Goal: Check status: Check status

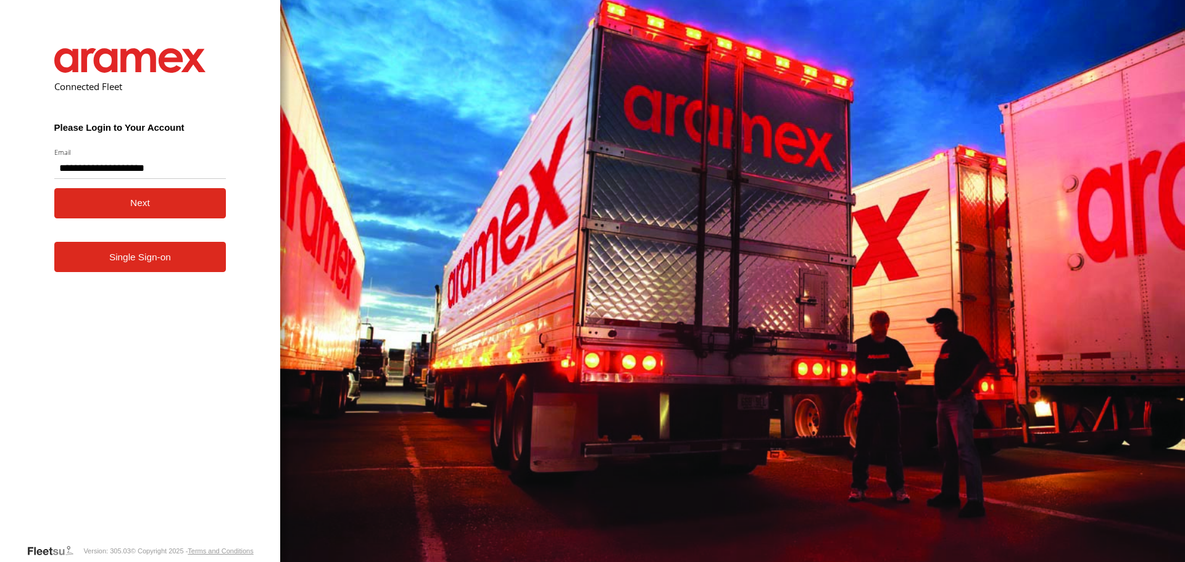
type input "**********"
click at [97, 207] on button "Next" at bounding box center [140, 203] width 172 height 30
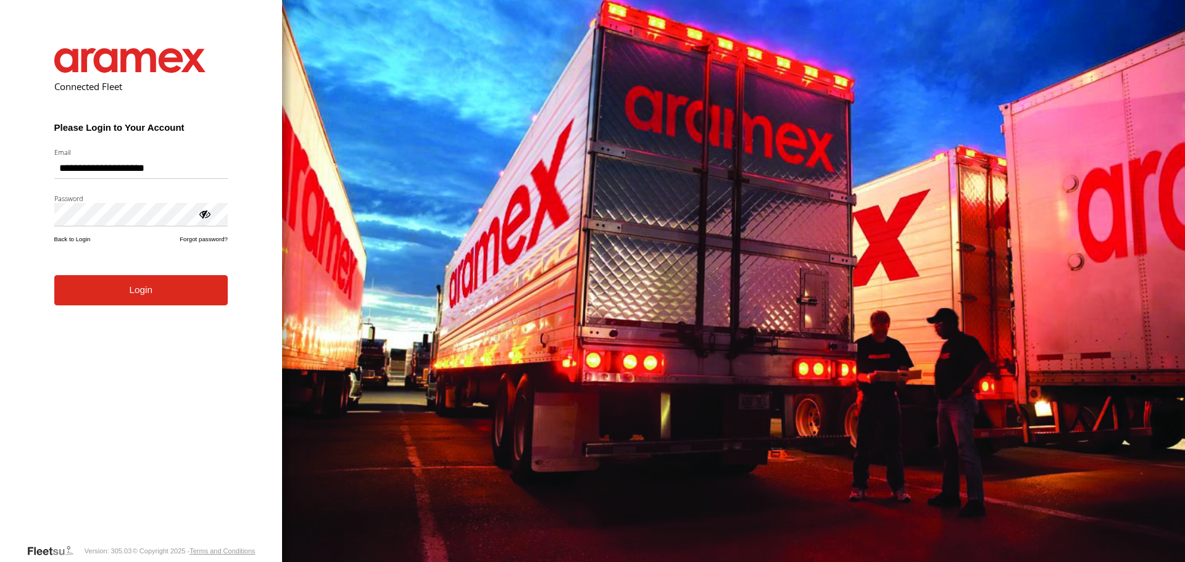
click at [118, 300] on button "Login" at bounding box center [140, 290] width 173 height 30
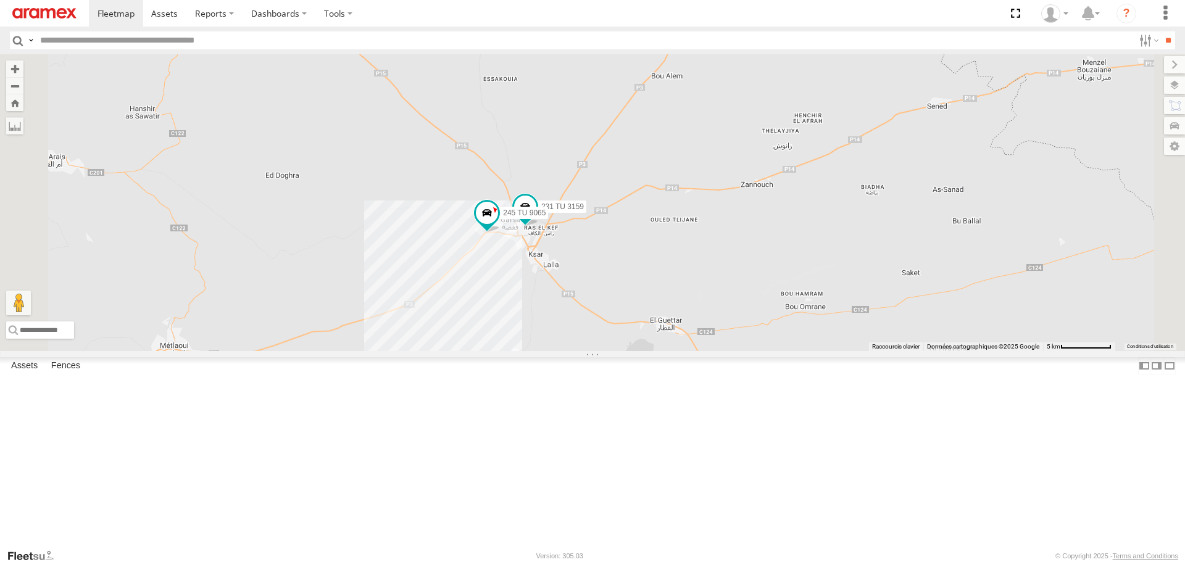
click at [677, 350] on div "245 TU 4334 246 TU 8280 241 TU 2031 246 TU 8289 247 TU 9974 231 TU 3159 245 TU …" at bounding box center [592, 202] width 1185 height 296
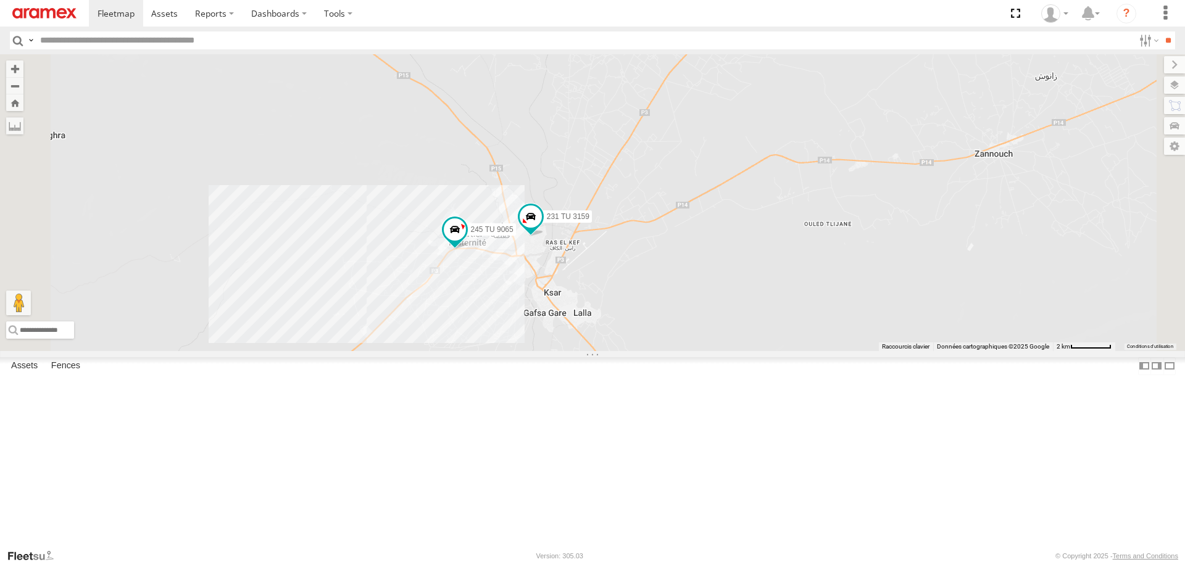
drag, startPoint x: 640, startPoint y: 376, endPoint x: 645, endPoint y: 399, distance: 23.2
click at [645, 350] on div "245 TU 4334 246 TU 8280 241 TU 2031 246 TU 8289 247 TU 9974 231 TU 3159 245 TU …" at bounding box center [592, 202] width 1185 height 296
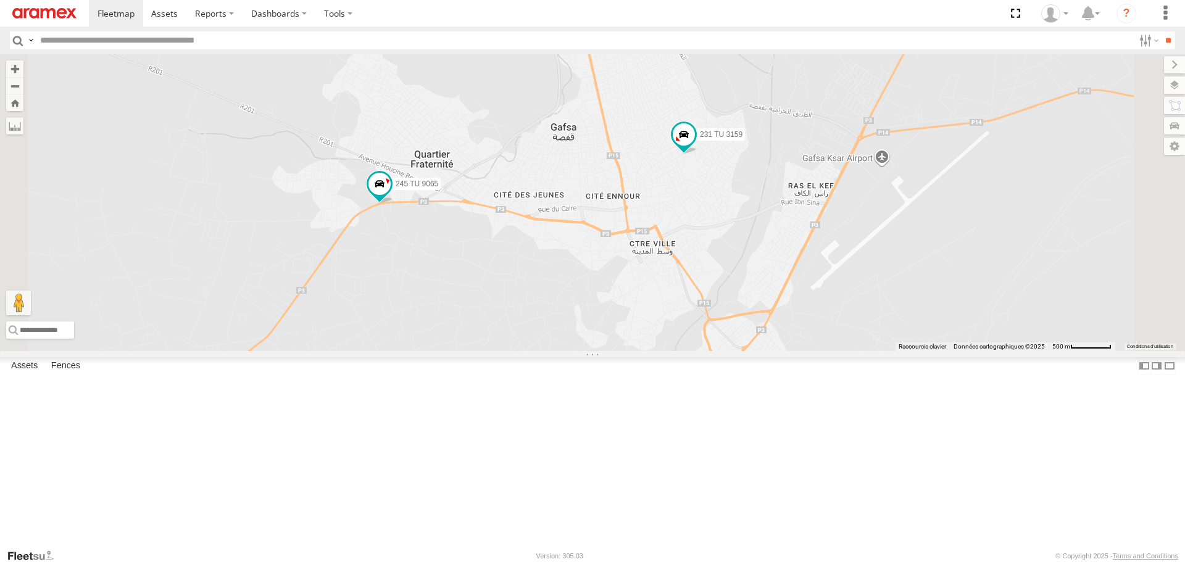
drag, startPoint x: 590, startPoint y: 349, endPoint x: 597, endPoint y: 375, distance: 26.9
click at [597, 350] on div "245 TU 4334 246 TU 8280 241 TU 2031 246 TU 8289 247 TU 9974 231 TU 3159 245 TU …" at bounding box center [592, 202] width 1185 height 296
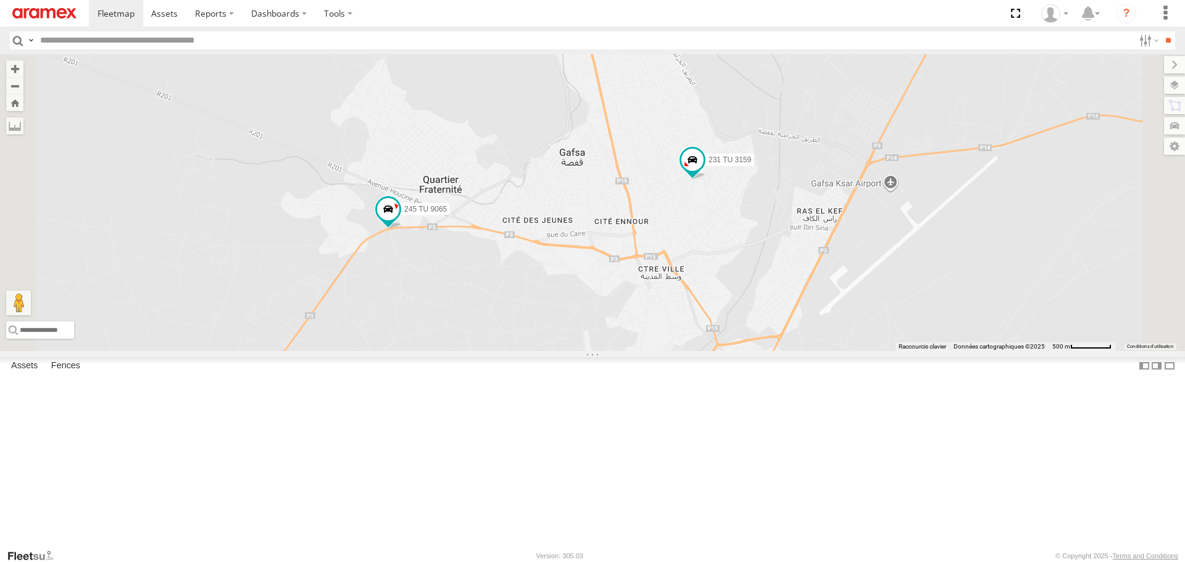
drag, startPoint x: 736, startPoint y: 395, endPoint x: 664, endPoint y: 390, distance: 72.3
click at [663, 350] on div "245 TU 4334 246 TU 8280 241 TU 2031 246 TU 8289 247 TU 9974 231 TU 3159 245 TU …" at bounding box center [592, 202] width 1185 height 296
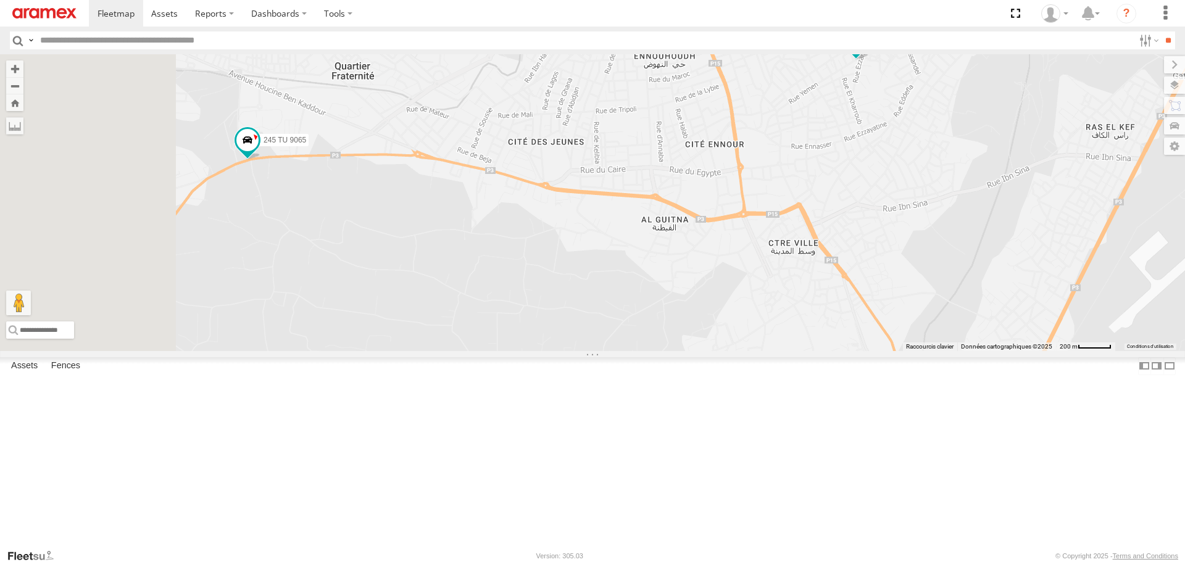
drag, startPoint x: 561, startPoint y: 351, endPoint x: 722, endPoint y: 358, distance: 160.6
click at [719, 350] on div "245 TU 4334 246 TU 8280 241 TU 2031 246 TU 8289 247 TU 9974 231 TU 3159 245 TU …" at bounding box center [592, 202] width 1185 height 296
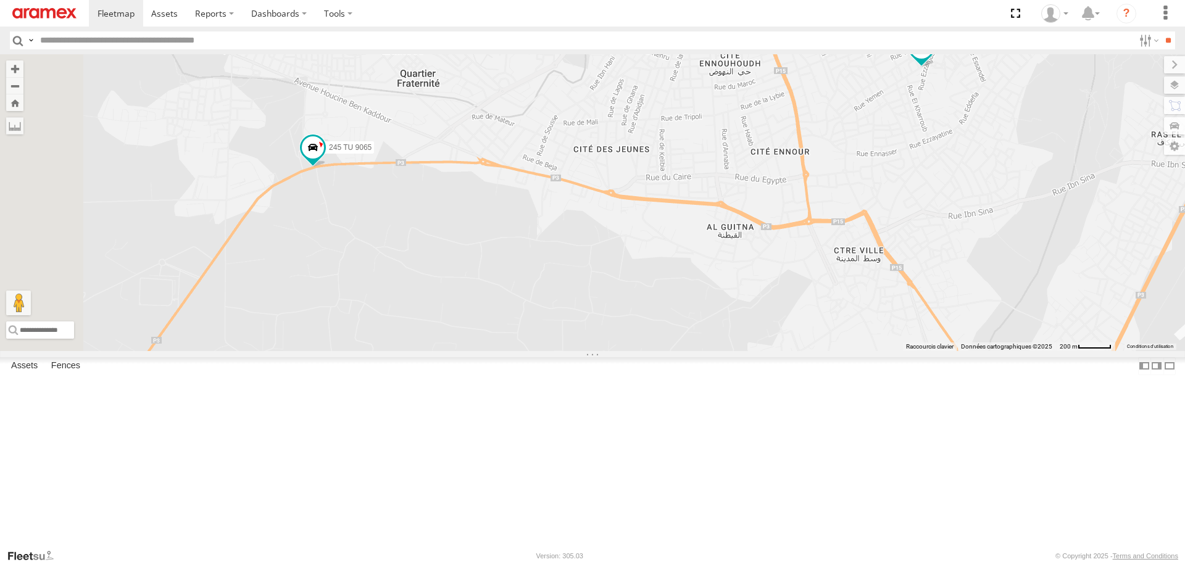
drag, startPoint x: 610, startPoint y: 331, endPoint x: 642, endPoint y: 353, distance: 39.2
click at [642, 350] on div "245 TU 4334 246 TU 8280 241 TU 2031 246 TU 8289 247 TU 9974 231 TU 3159 245 TU …" at bounding box center [592, 202] width 1185 height 296
